Goal: Navigation & Orientation: Find specific page/section

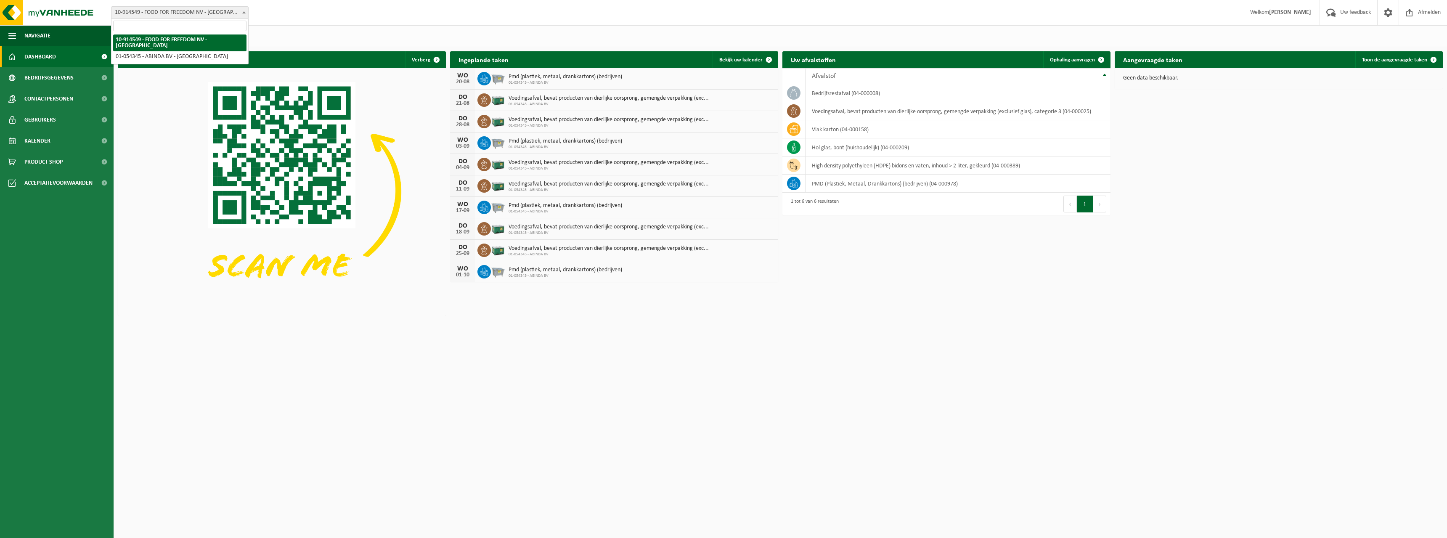
click at [244, 10] on span at bounding box center [244, 12] width 8 height 11
select select "6156"
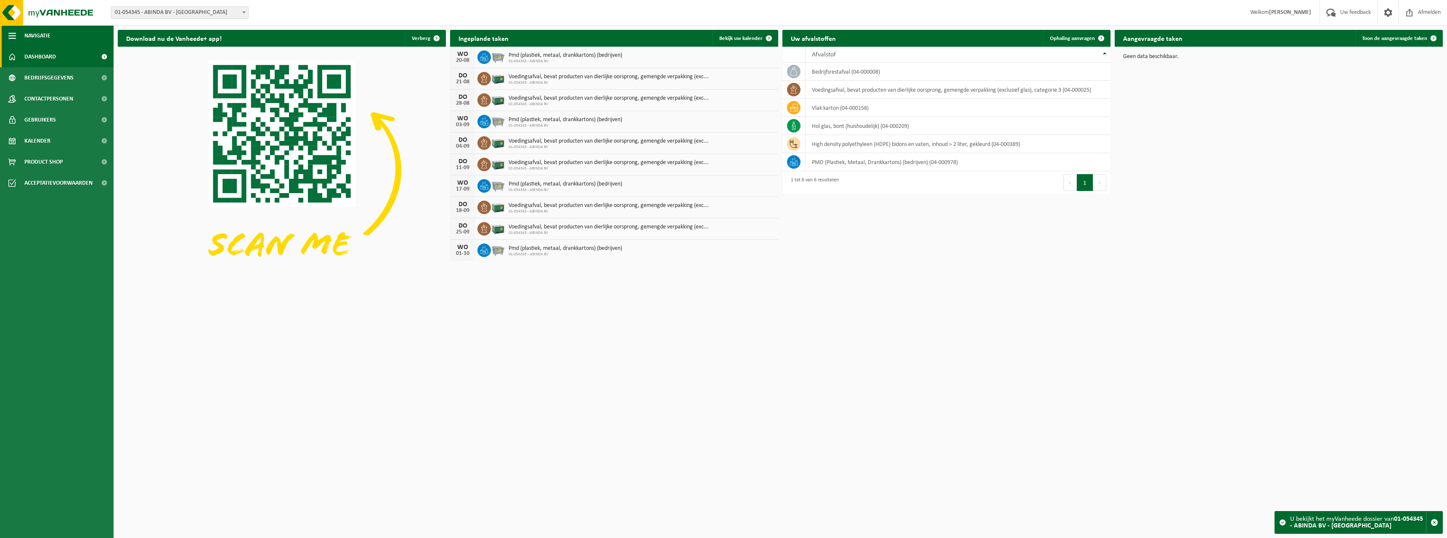
click at [20, 36] on button "Navigatie" at bounding box center [57, 35] width 114 height 21
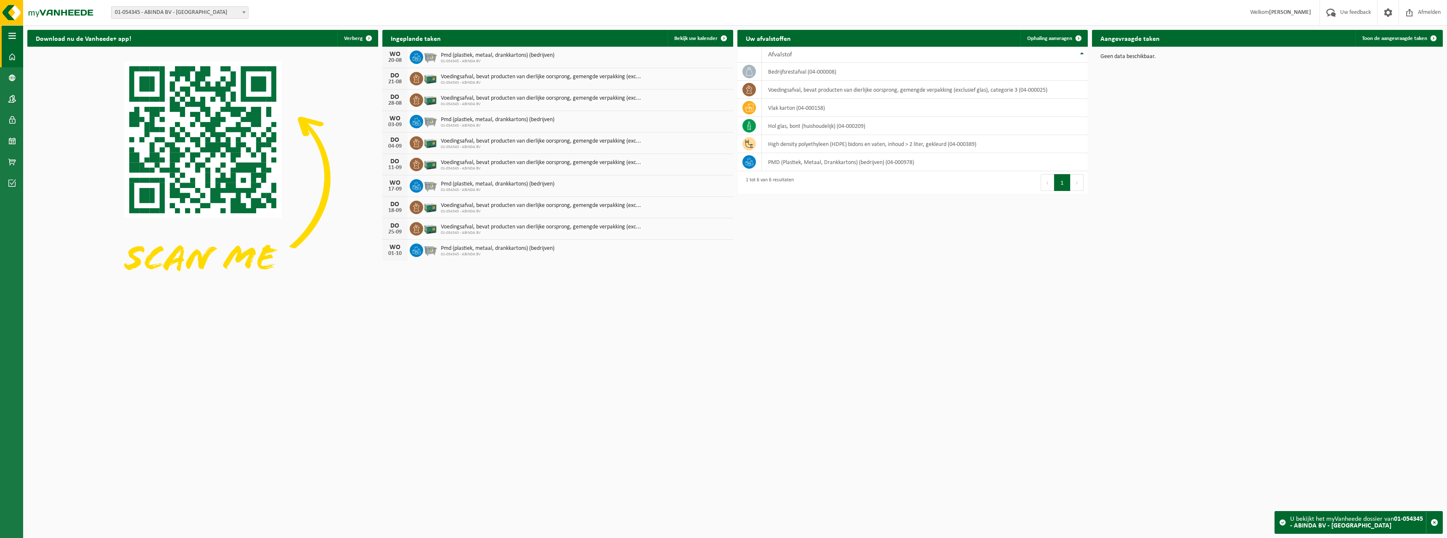
click at [9, 31] on span "button" at bounding box center [12, 35] width 8 height 21
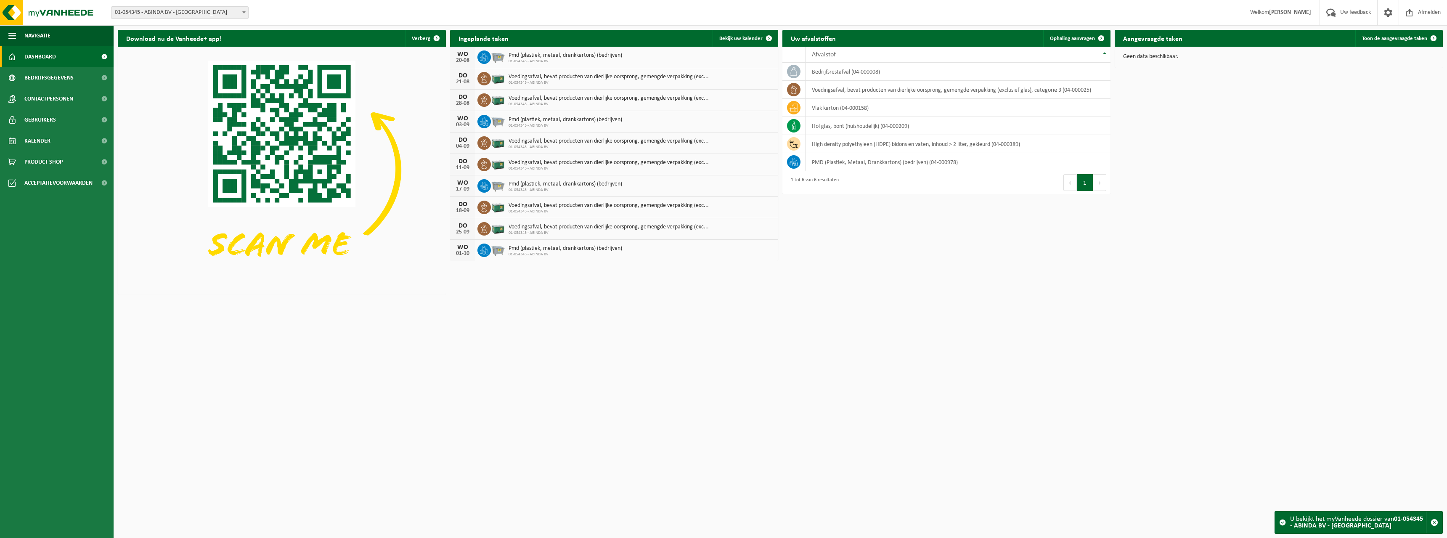
click at [104, 56] on span at bounding box center [104, 56] width 19 height 21
click at [108, 76] on span at bounding box center [104, 77] width 19 height 21
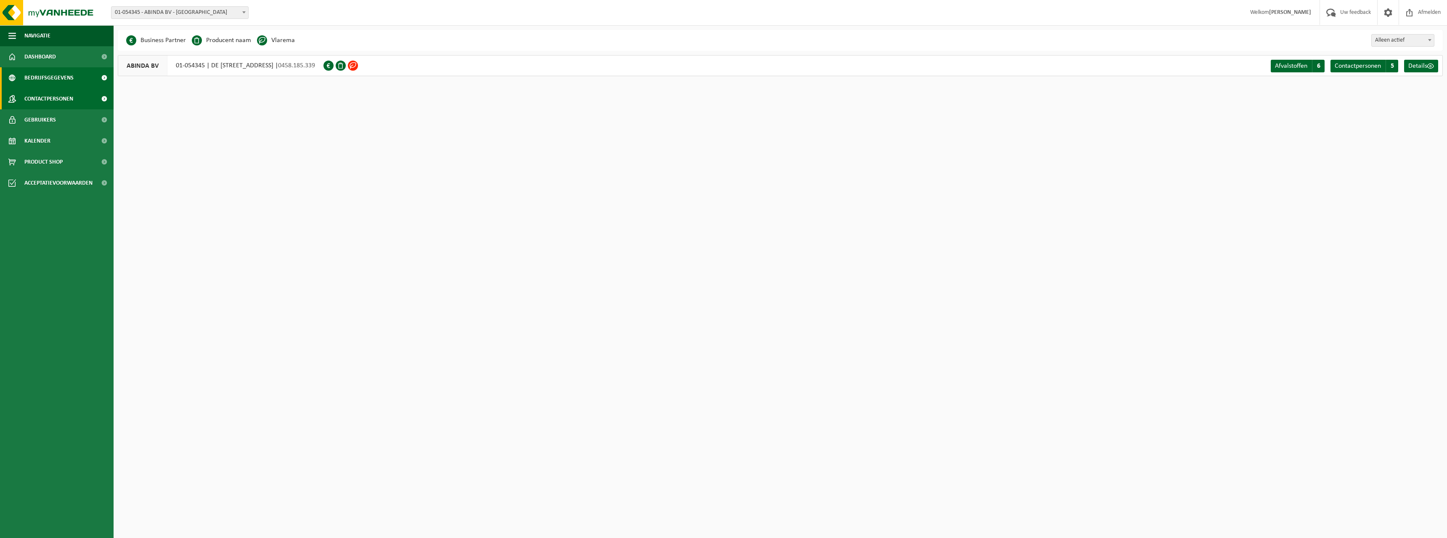
click at [103, 95] on span at bounding box center [104, 98] width 19 height 21
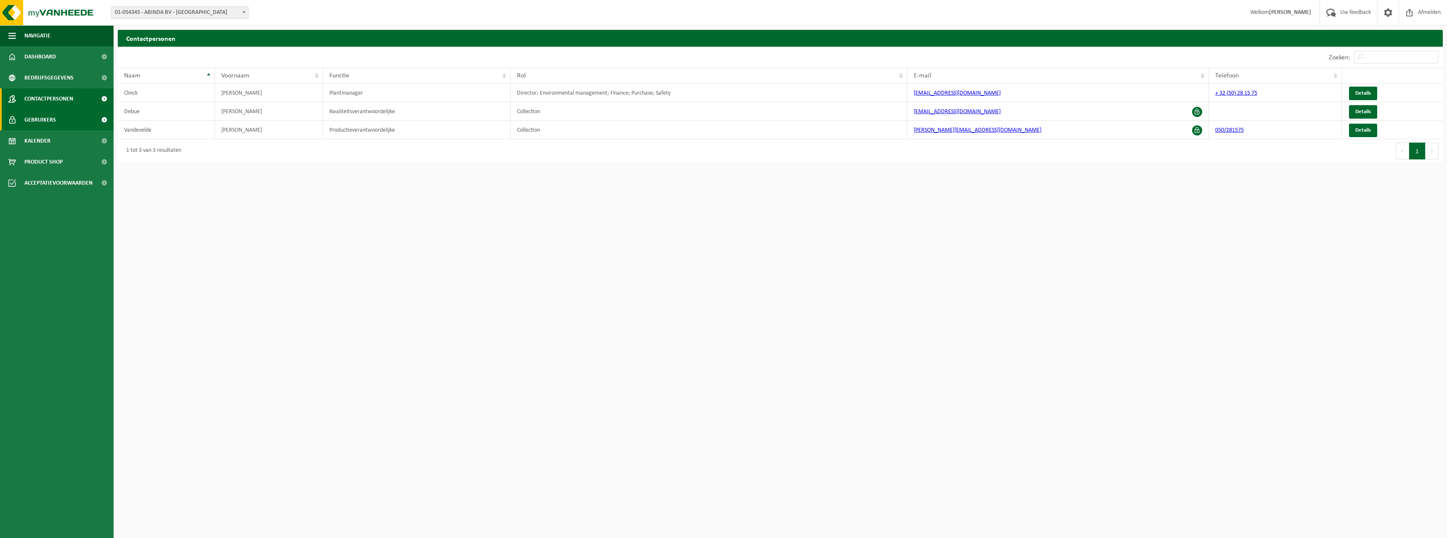
click at [101, 117] on span at bounding box center [104, 119] width 19 height 21
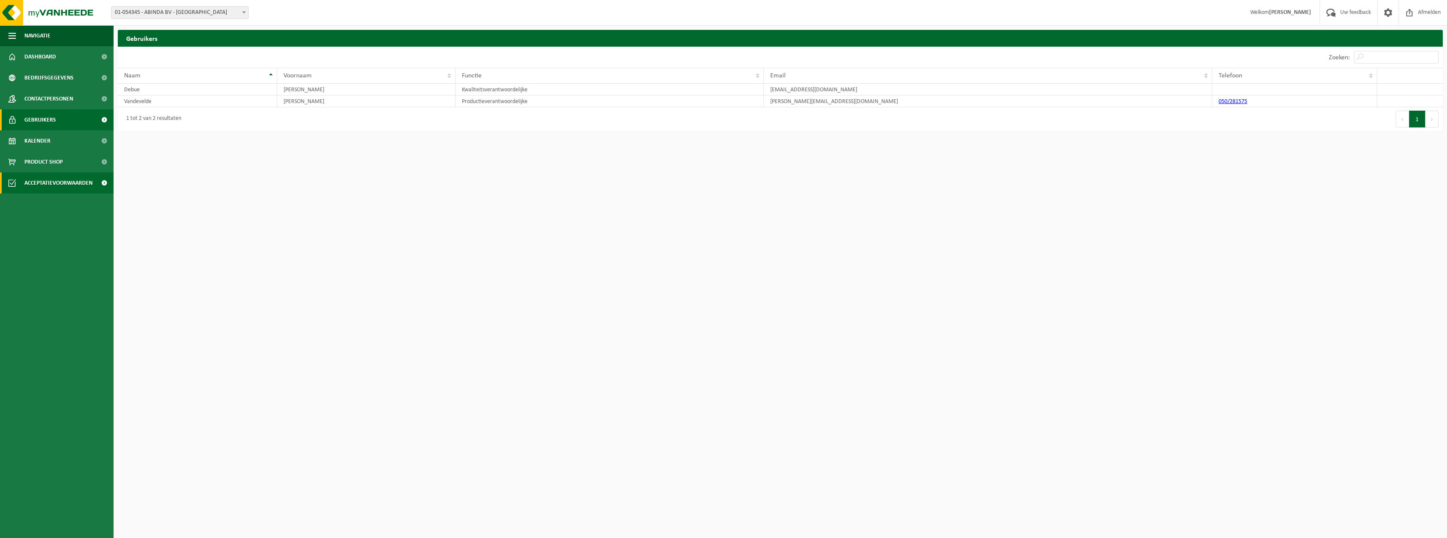
click at [103, 185] on span at bounding box center [104, 182] width 19 height 21
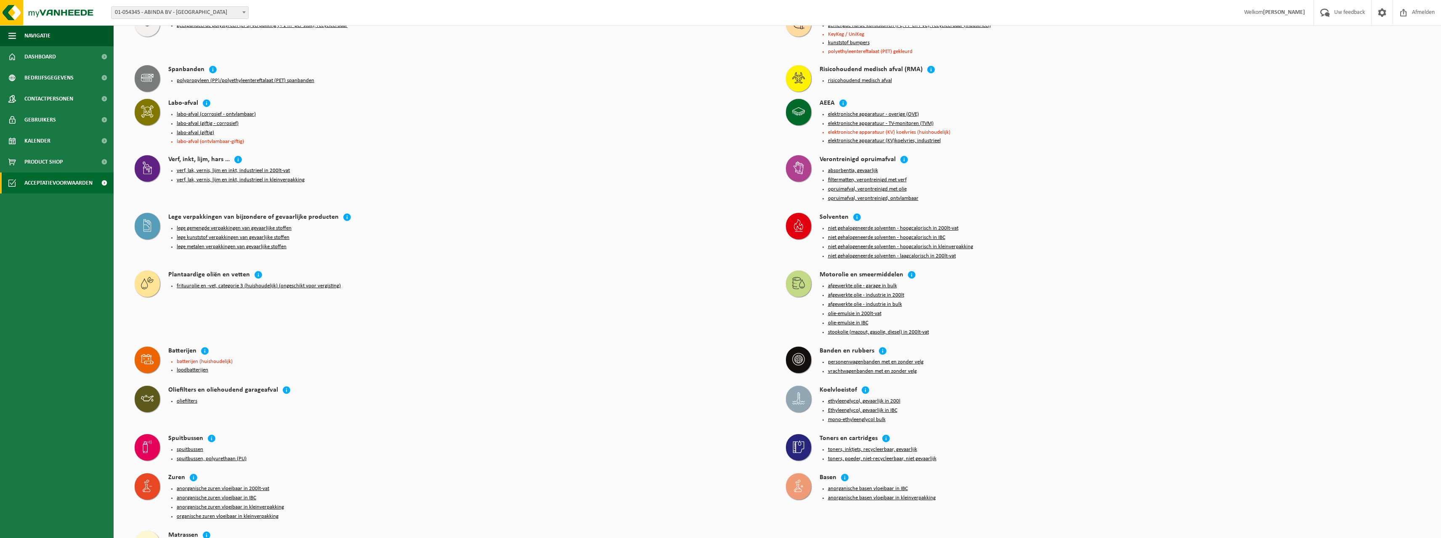
scroll to position [615, 0]
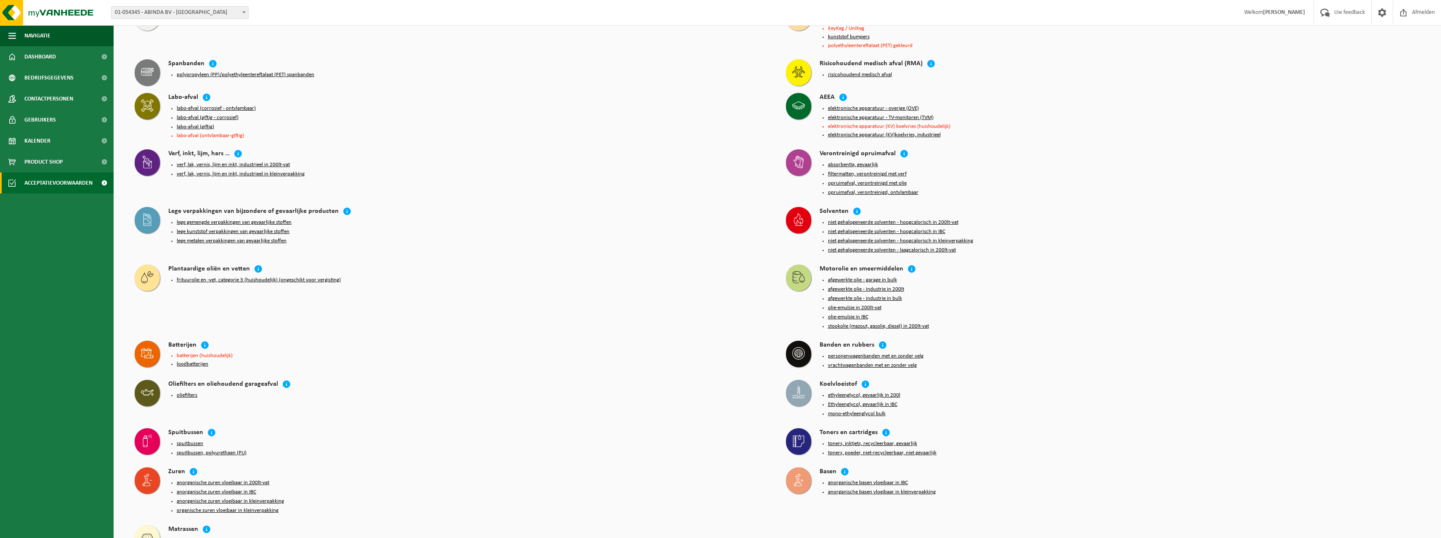
click at [890, 440] on button "toners, inktjets, recycleerbaar, gevaarlijk" at bounding box center [872, 443] width 89 height 7
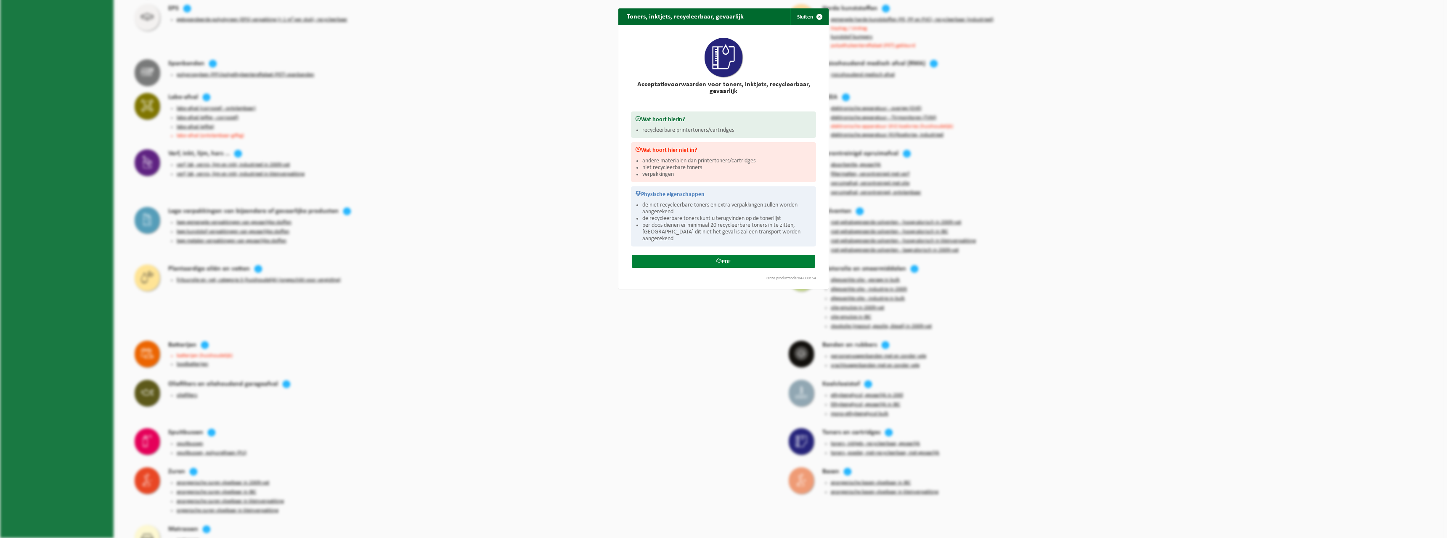
click at [688, 255] on link "PDF" at bounding box center [723, 261] width 183 height 13
click at [802, 16] on button "Sluiten" at bounding box center [808, 16] width 37 height 17
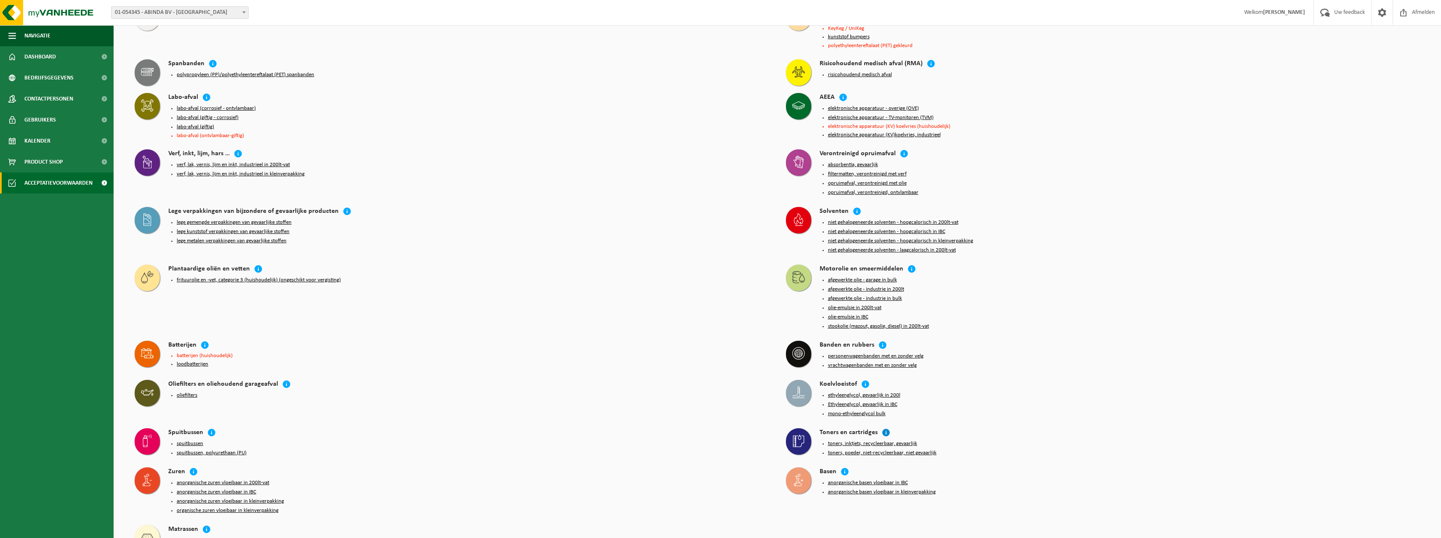
click at [885, 428] on icon at bounding box center [886, 432] width 8 height 8
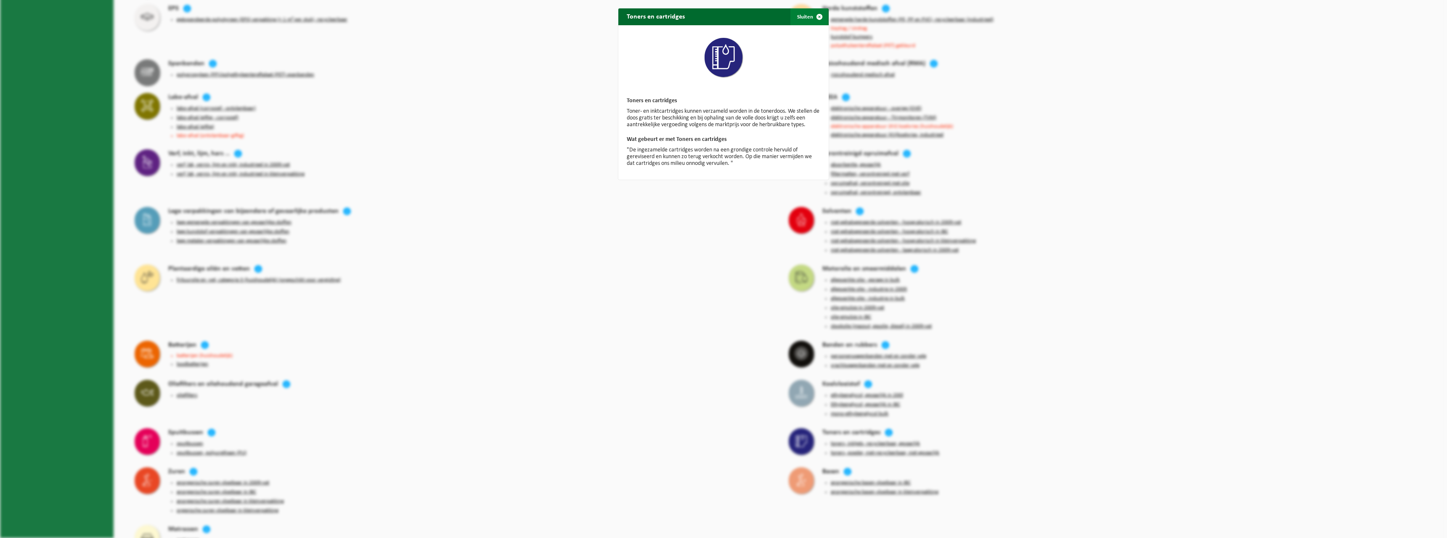
click at [811, 15] on span "button" at bounding box center [819, 16] width 17 height 17
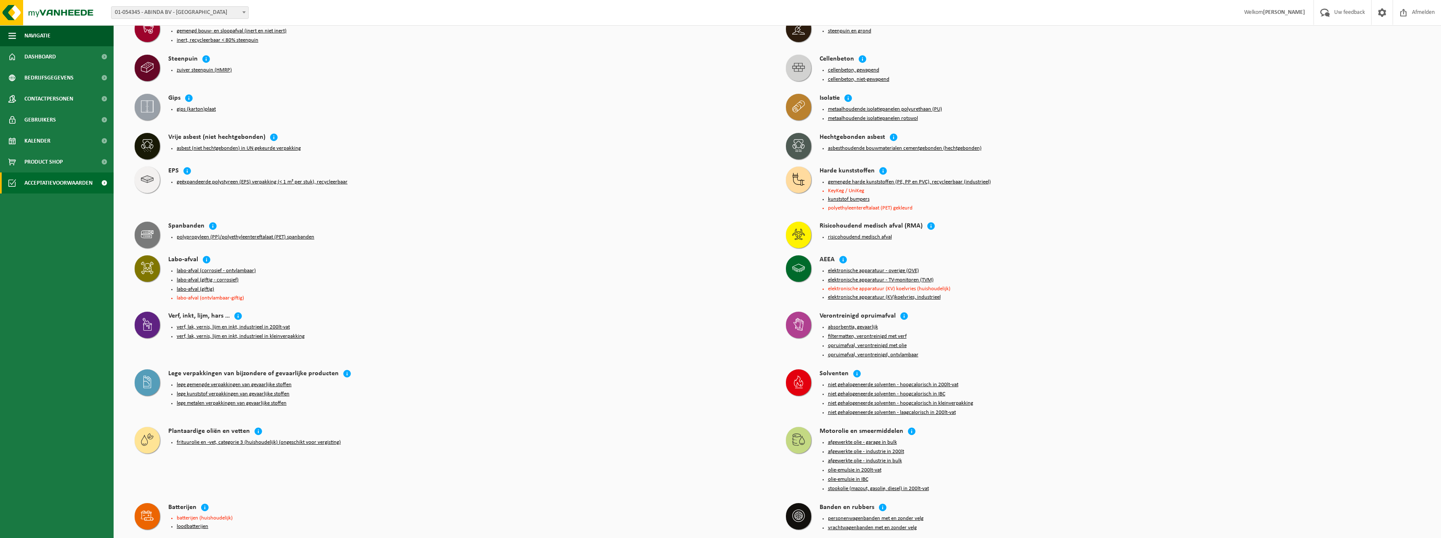
scroll to position [405, 0]
